Goal: Task Accomplishment & Management: Manage account settings

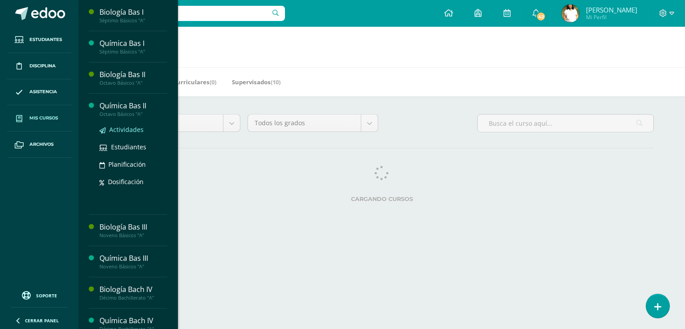
click at [144, 134] on span "Actividades" at bounding box center [126, 129] width 34 height 8
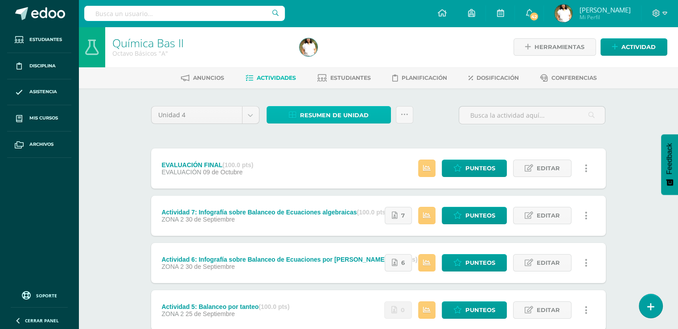
click at [346, 123] on span "Resumen de unidad" at bounding box center [334, 115] width 69 height 17
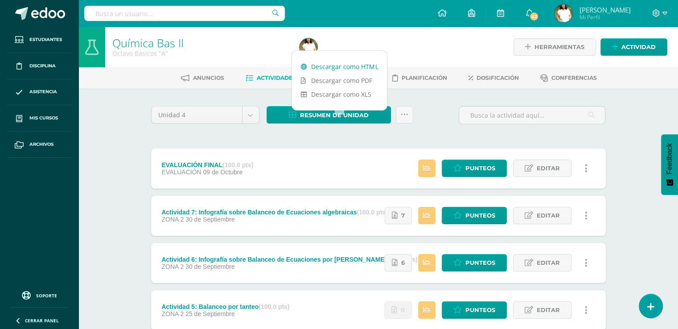
click at [344, 69] on link "Descargar como HTML" at bounding box center [339, 67] width 95 height 14
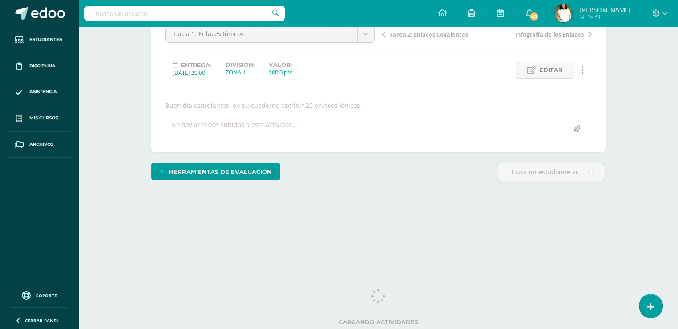
scroll to position [138, 0]
drag, startPoint x: 681, startPoint y: 69, endPoint x: 671, endPoint y: 235, distance: 166.2
click at [671, 235] on html "Estudiantes Disciplina Asistencia Mis cursos Archivos Soporte Ayuda Reportar un…" at bounding box center [339, 86] width 678 height 362
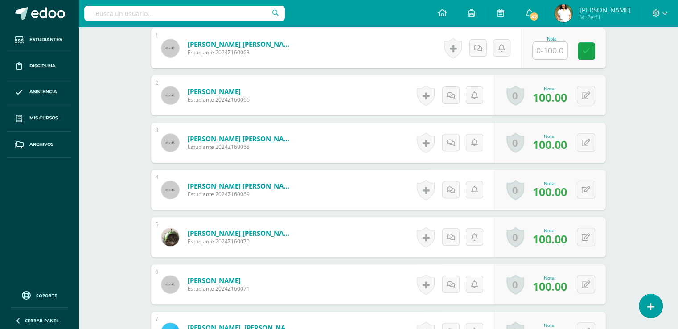
scroll to position [291, 0]
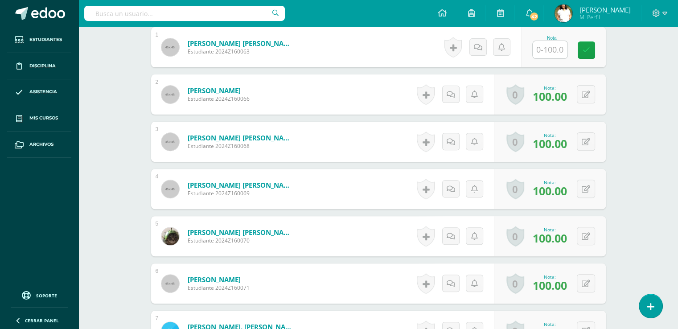
click at [501, 162] on div "0 Logros Logros obtenidos Aún no hay logros agregados Nota: 100.00" at bounding box center [550, 142] width 112 height 40
click at [493, 162] on div "Historial de actividad No hay historial para esta actividad Agregar Comentarios…" at bounding box center [454, 142] width 80 height 40
click at [397, 162] on form "Eguizabal Izaguirre, Julio Andrés Estudiante 2024Z160068 Nota 100.00 0 Logros L…" at bounding box center [378, 142] width 455 height 40
click at [556, 151] on span "100.00" at bounding box center [550, 143] width 34 height 15
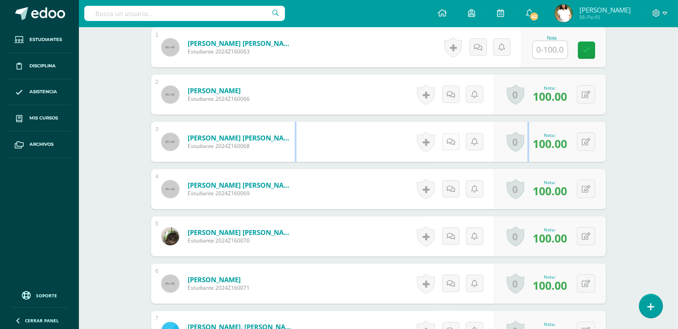
click at [450, 146] on icon at bounding box center [451, 142] width 8 height 8
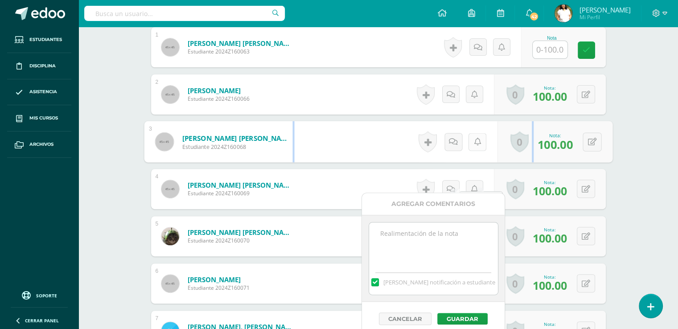
click at [481, 145] on icon at bounding box center [477, 142] width 7 height 8
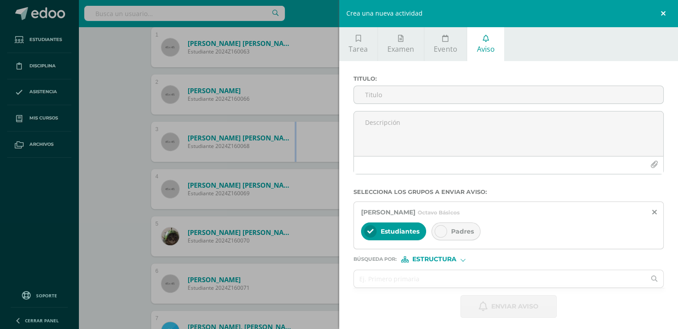
click at [669, 9] on link at bounding box center [665, 13] width 27 height 27
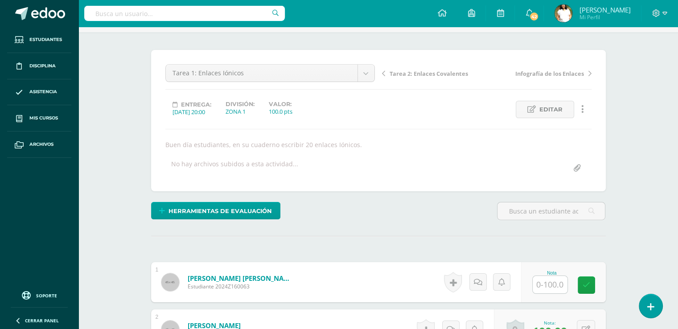
scroll to position [54, 0]
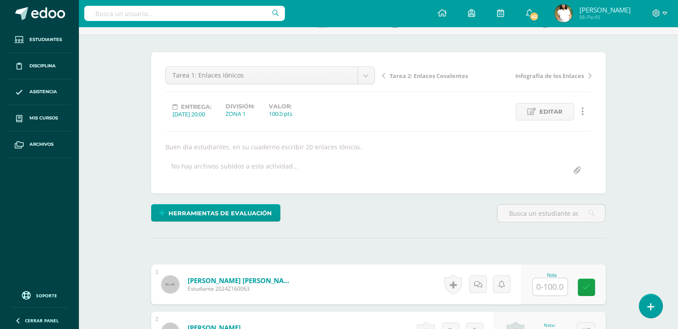
click at [584, 116] on icon at bounding box center [583, 112] width 3 height 10
click at [589, 156] on link "Historial de actividad" at bounding box center [567, 158] width 91 height 14
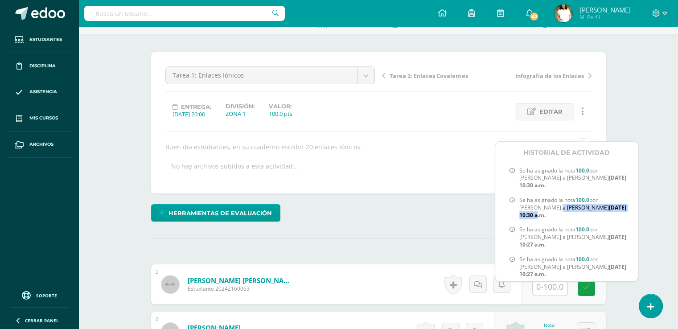
scroll to position [0, 9]
drag, startPoint x: 630, startPoint y: 200, endPoint x: 629, endPoint y: 223, distance: 23.2
click at [629, 222] on div "Se ha asignado la nota 100.0 por Lilian Garoz a Josué González Ago. 21, 2025, 1…" at bounding box center [567, 223] width 143 height 118
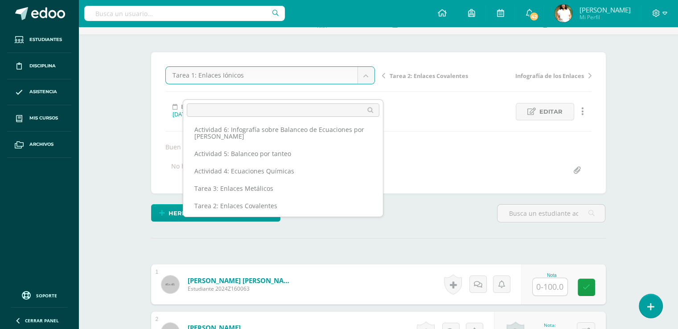
scroll to position [80, 0]
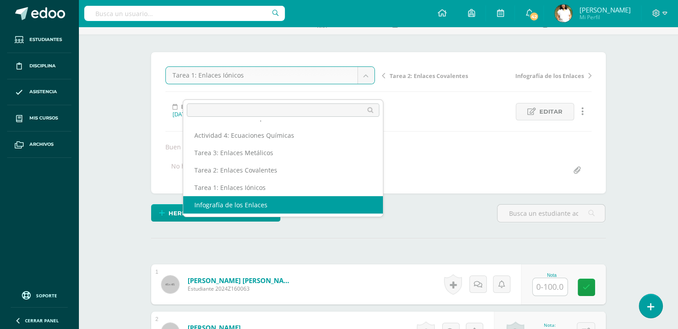
select select "/dashboard/teacher/grade-activity/29724/"
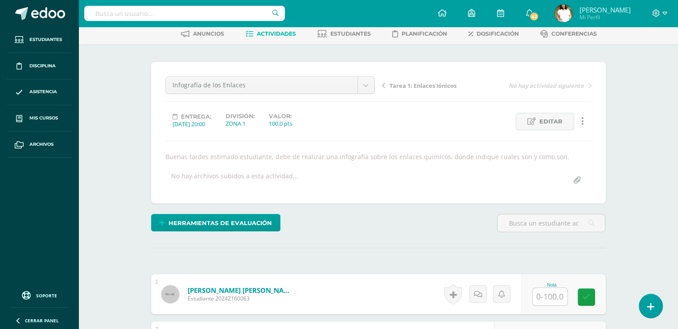
scroll to position [35, 0]
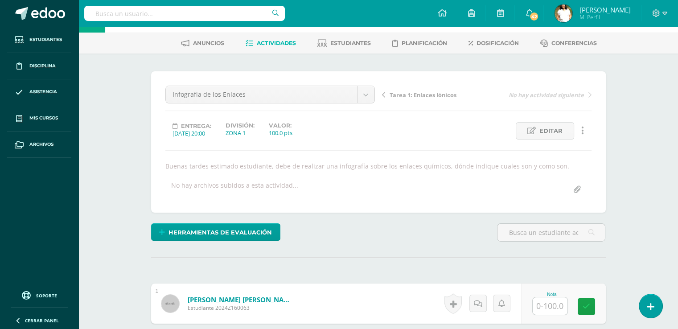
click at [587, 140] on link at bounding box center [582, 130] width 17 height 17
click at [569, 180] on link "Historial de actividad" at bounding box center [567, 177] width 91 height 14
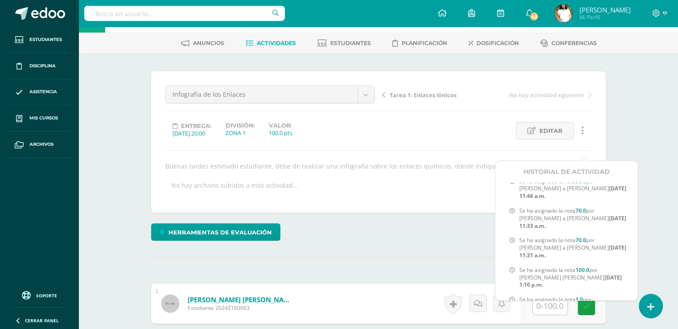
scroll to position [0, 0]
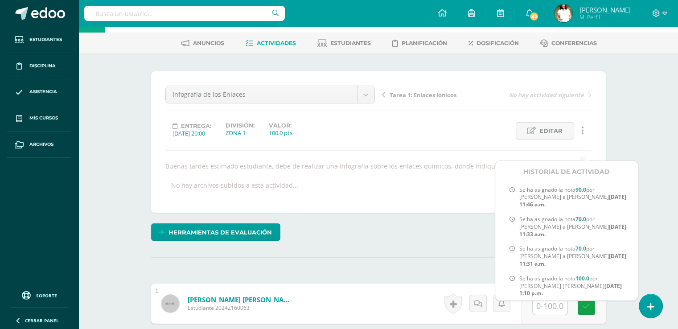
click at [427, 99] on span "Tarea 1: Enlaces Iónicos" at bounding box center [423, 95] width 67 height 8
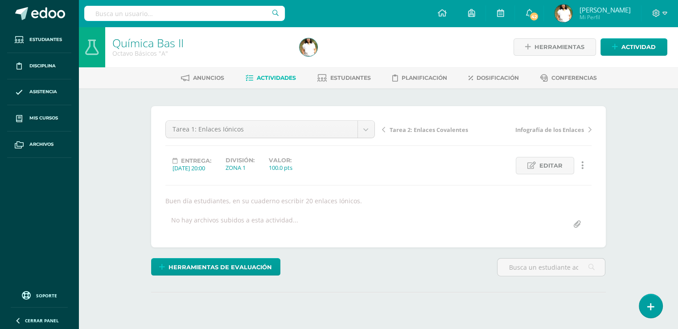
click at [414, 134] on span "Tarea 2: Enlaces Covalentes" at bounding box center [429, 130] width 78 height 8
click at [586, 174] on link at bounding box center [582, 165] width 17 height 17
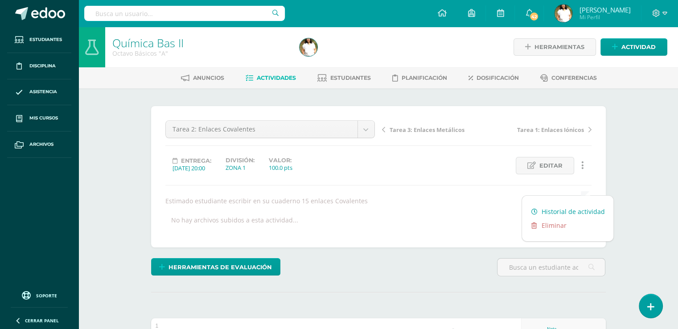
click at [582, 214] on link "Historial de actividad" at bounding box center [567, 212] width 91 height 14
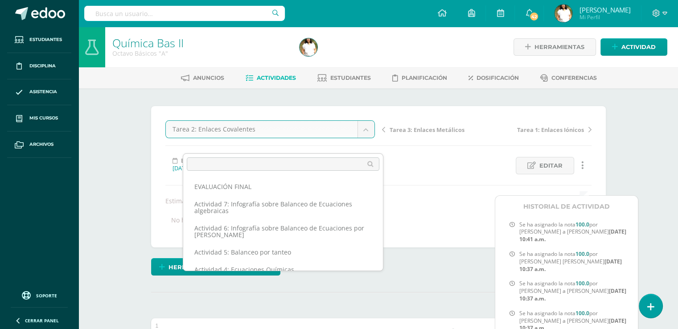
scroll to position [42, 0]
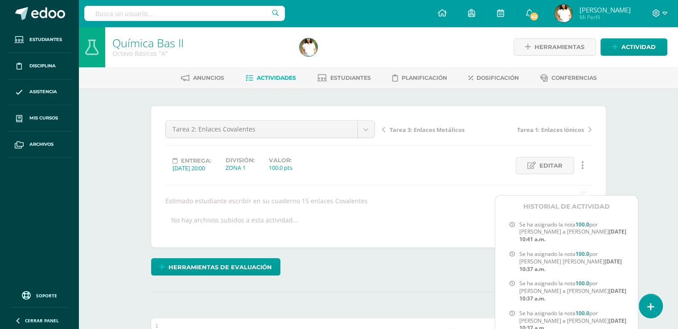
click at [385, 133] on icon at bounding box center [383, 130] width 3 height 6
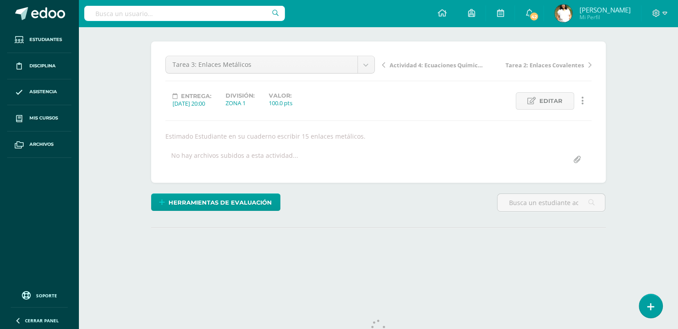
scroll to position [69, 0]
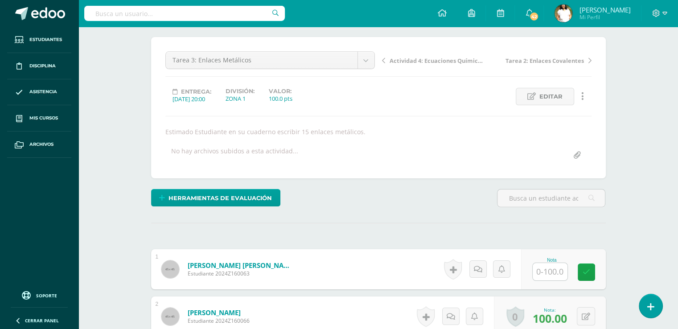
click at [583, 101] on icon at bounding box center [583, 96] width 3 height 10
click at [583, 140] on link "Historial de actividad" at bounding box center [567, 142] width 91 height 14
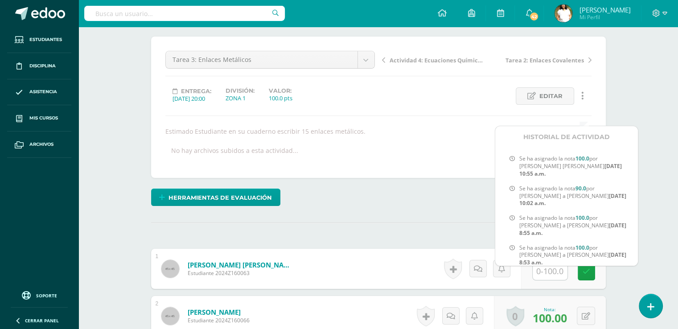
scroll to position [0, 0]
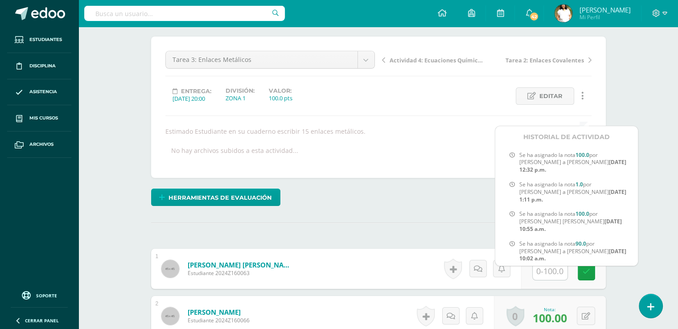
click at [385, 63] on icon at bounding box center [383, 60] width 3 height 6
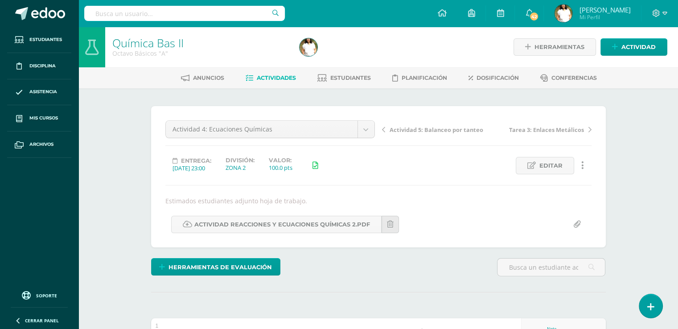
drag, startPoint x: 682, startPoint y: 91, endPoint x: 664, endPoint y: 91, distance: 17.9
click at [584, 170] on icon at bounding box center [583, 166] width 3 height 10
click at [580, 211] on link "Historial de actividad" at bounding box center [567, 212] width 91 height 14
